Goal: Find specific fact

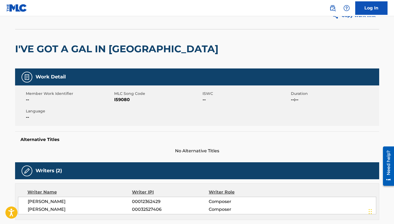
scroll to position [93, 0]
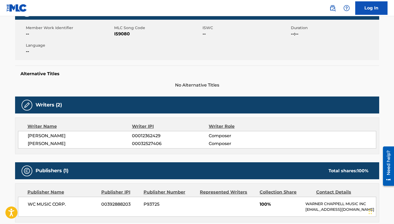
click at [143, 136] on span "00012362429" at bounding box center [170, 136] width 77 height 6
copy span "00012362429"
click at [145, 143] on span "00032527406" at bounding box center [170, 143] width 77 height 6
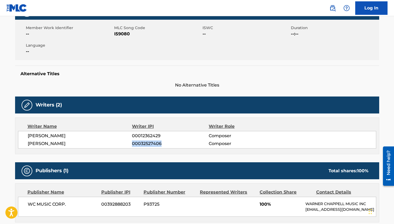
copy span "00032527406"
click at [125, 33] on span "I59080" at bounding box center [157, 34] width 87 height 6
copy span "I59080"
